Goal: Information Seeking & Learning: Learn about a topic

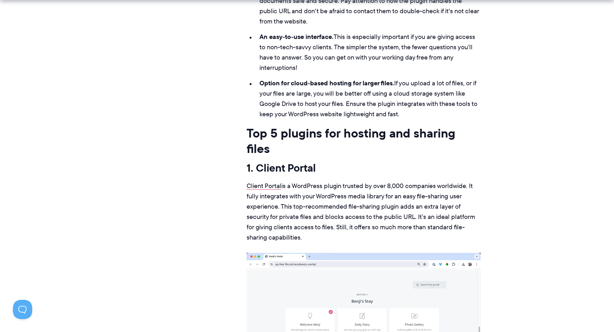
scroll to position [2256, 0]
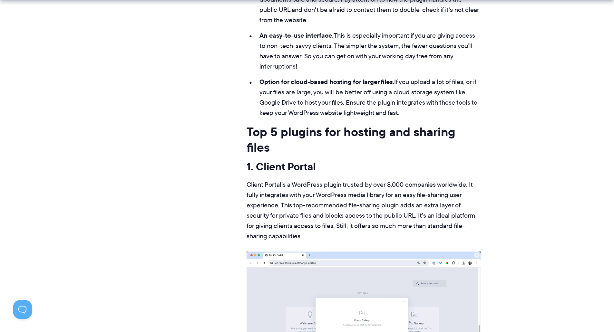
click at [266, 180] on link "Client Portal" at bounding box center [264, 184] width 35 height 9
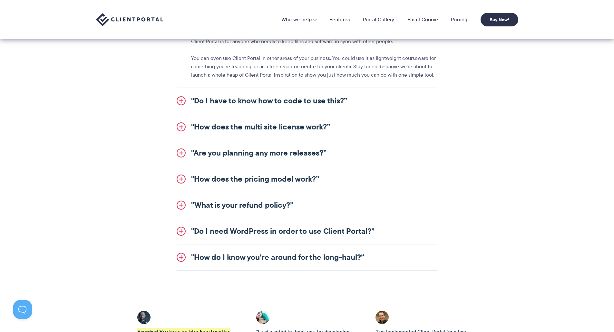
scroll to position [741, 0]
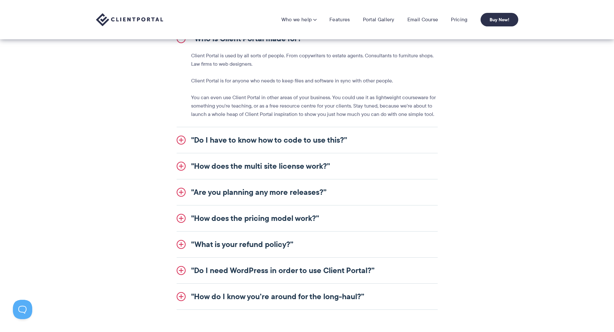
click at [117, 179] on section ""Who is Client Portal made for?” Client Portal is used by all sorts of people. …" at bounding box center [307, 168] width 614 height 316
click at [216, 221] on link ""How does the pricing model work?”" at bounding box center [307, 219] width 261 height 26
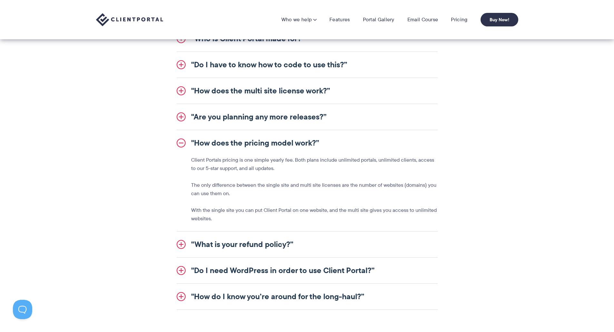
click at [219, 138] on link ""How does the pricing model work?”" at bounding box center [307, 143] width 261 height 26
click at [212, 147] on link ""How does the pricing model work?”" at bounding box center [307, 143] width 261 height 26
